Goal: Find specific page/section

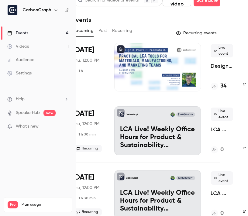
scroll to position [9, 34]
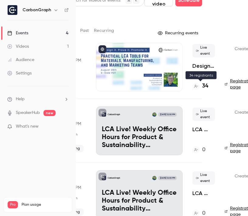
click at [209, 86] on div "34" at bounding box center [203, 86] width 22 height 8
click at [205, 87] on h4 "34" at bounding box center [205, 86] width 6 height 8
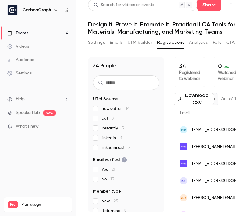
scroll to position [0, 31]
